Goal: Task Accomplishment & Management: Manage account settings

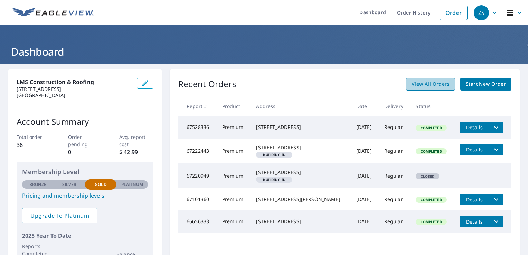
click at [429, 84] on span "View All Orders" at bounding box center [431, 84] width 38 height 9
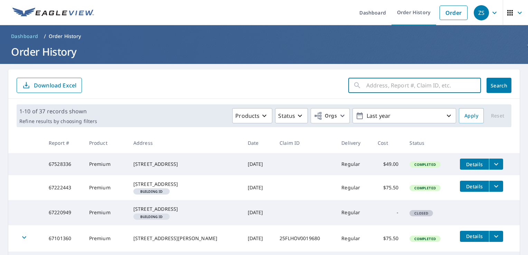
click at [403, 87] on input "text" at bounding box center [423, 85] width 115 height 19
type input "523 Matares"
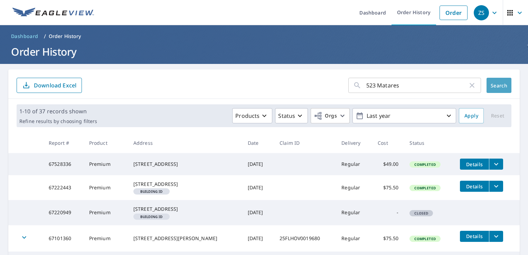
click at [499, 86] on span "Search" at bounding box center [499, 85] width 14 height 7
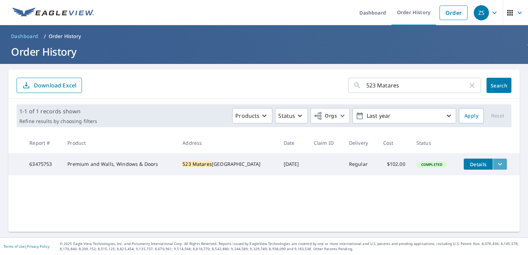
click at [496, 165] on icon "filesDropdownBtn-63475753" at bounding box center [500, 164] width 8 height 8
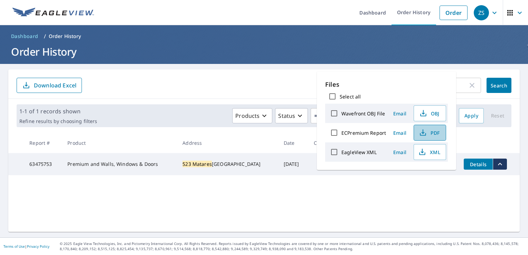
click at [429, 135] on span "PDF" at bounding box center [429, 133] width 22 height 8
